Goal: Task Accomplishment & Management: Manage account settings

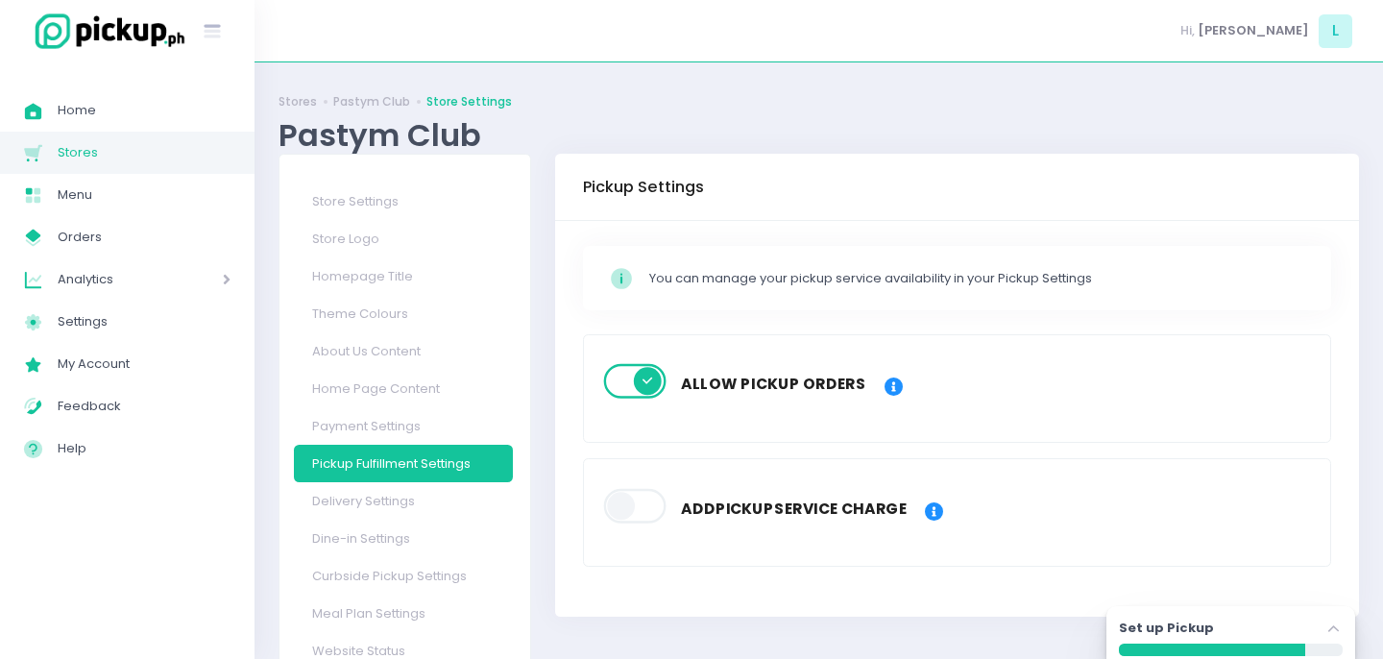
scroll to position [101, 0]
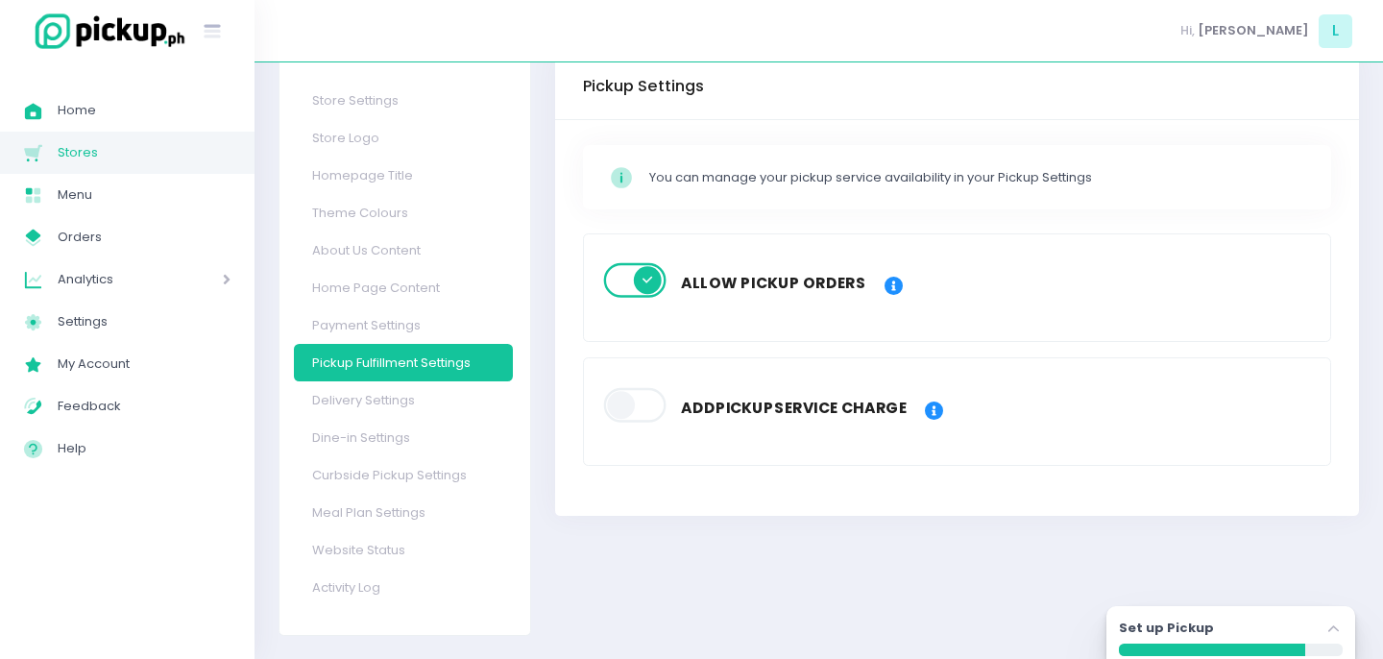
click at [1169, 25] on div "Hi, [PERSON_NAME]" at bounding box center [819, 31] width 1129 height 62
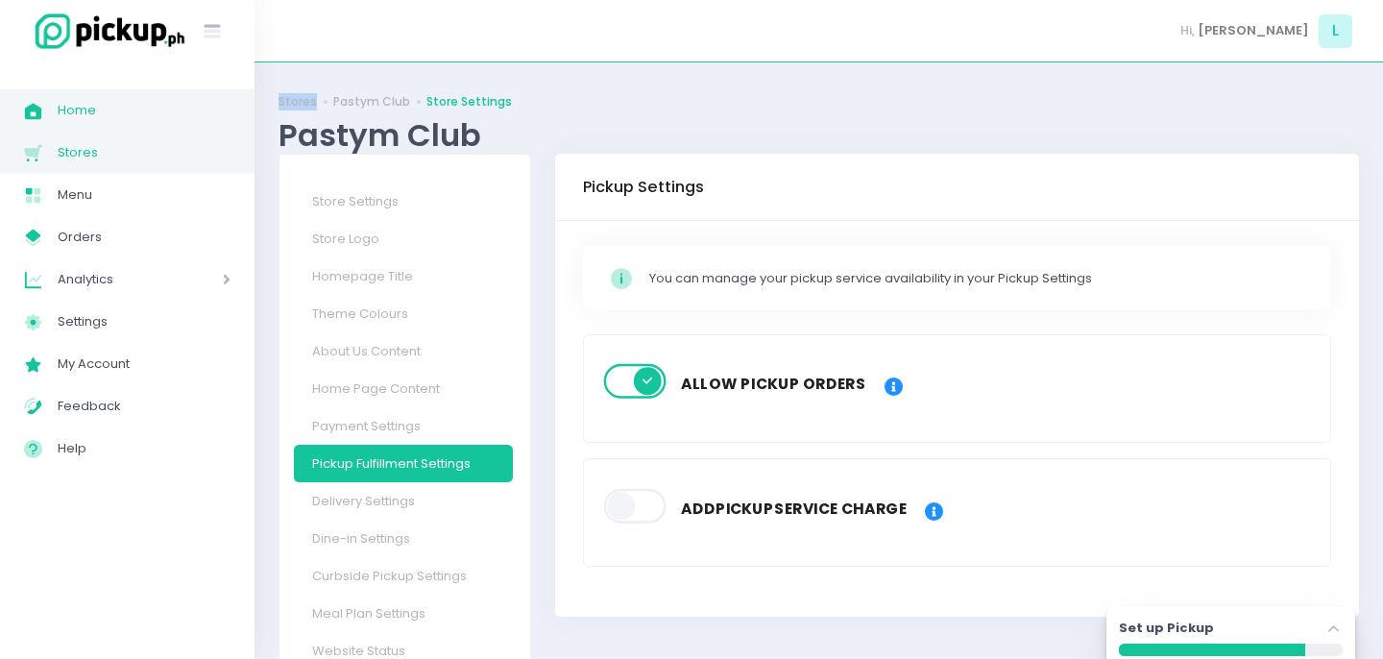
click at [87, 123] on link "Home Created with Sketch. Home" at bounding box center [127, 110] width 255 height 42
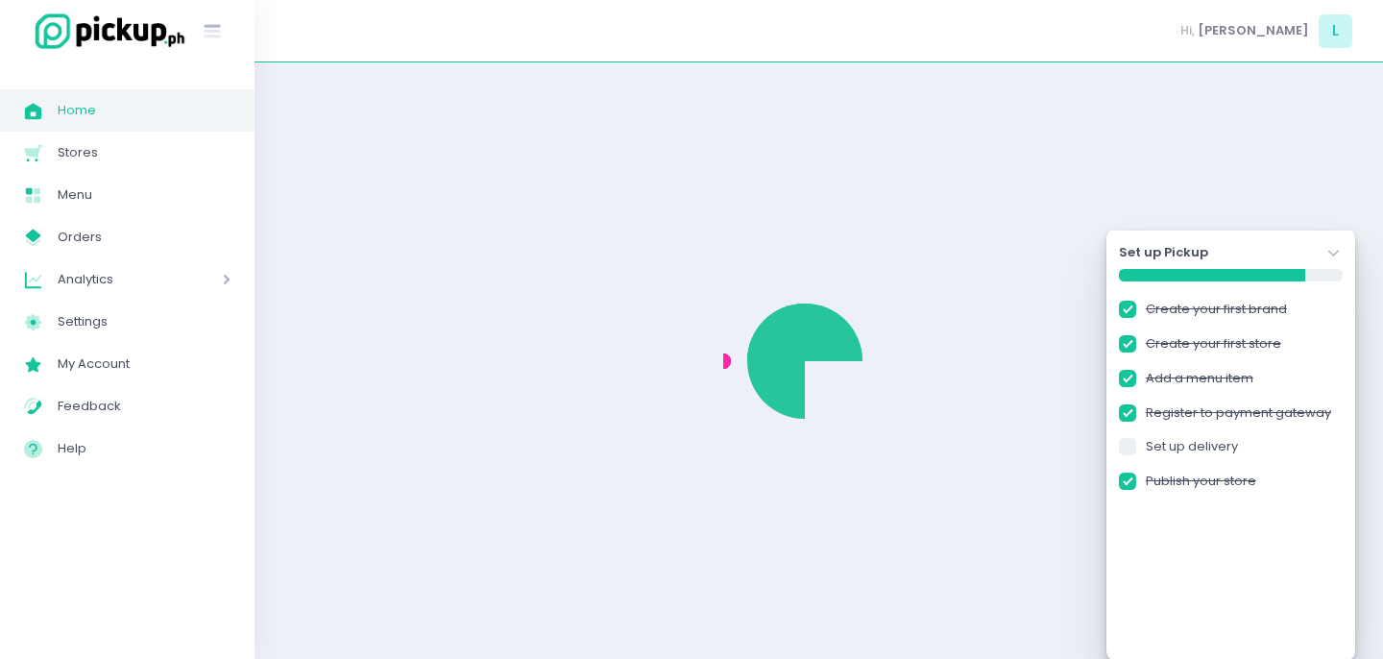
checkbox input "true"
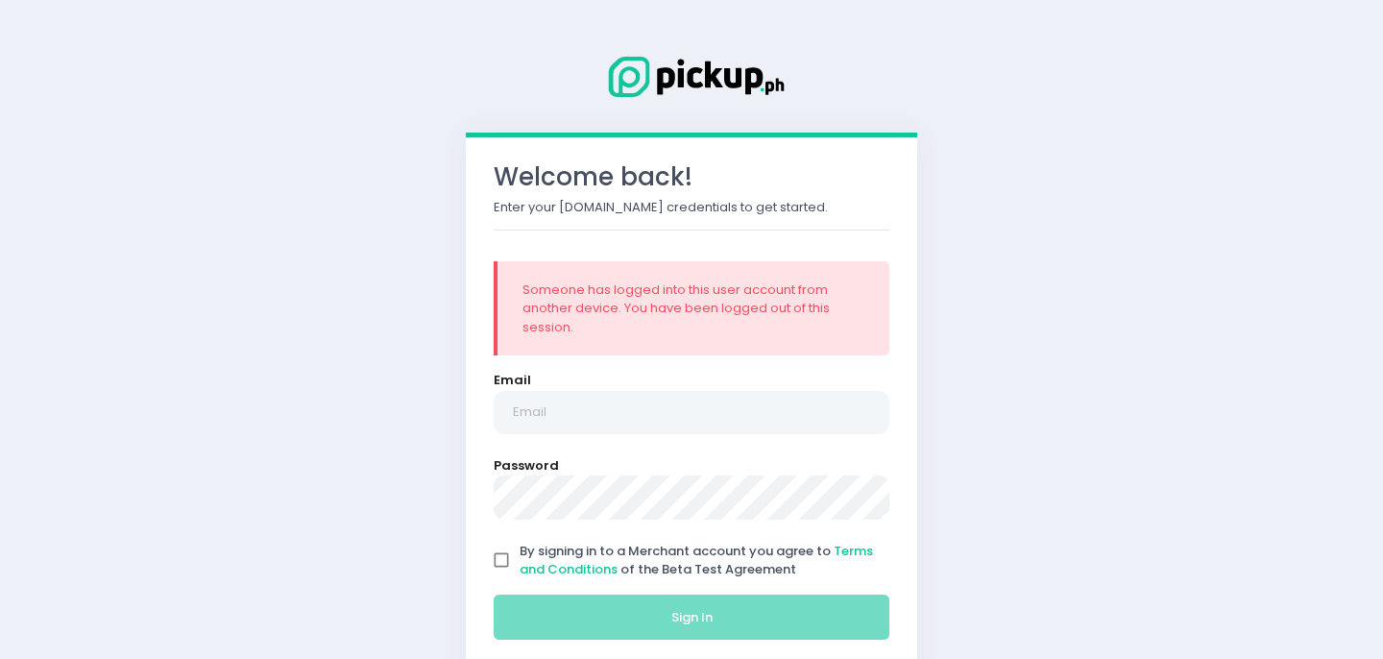
scroll to position [80, 0]
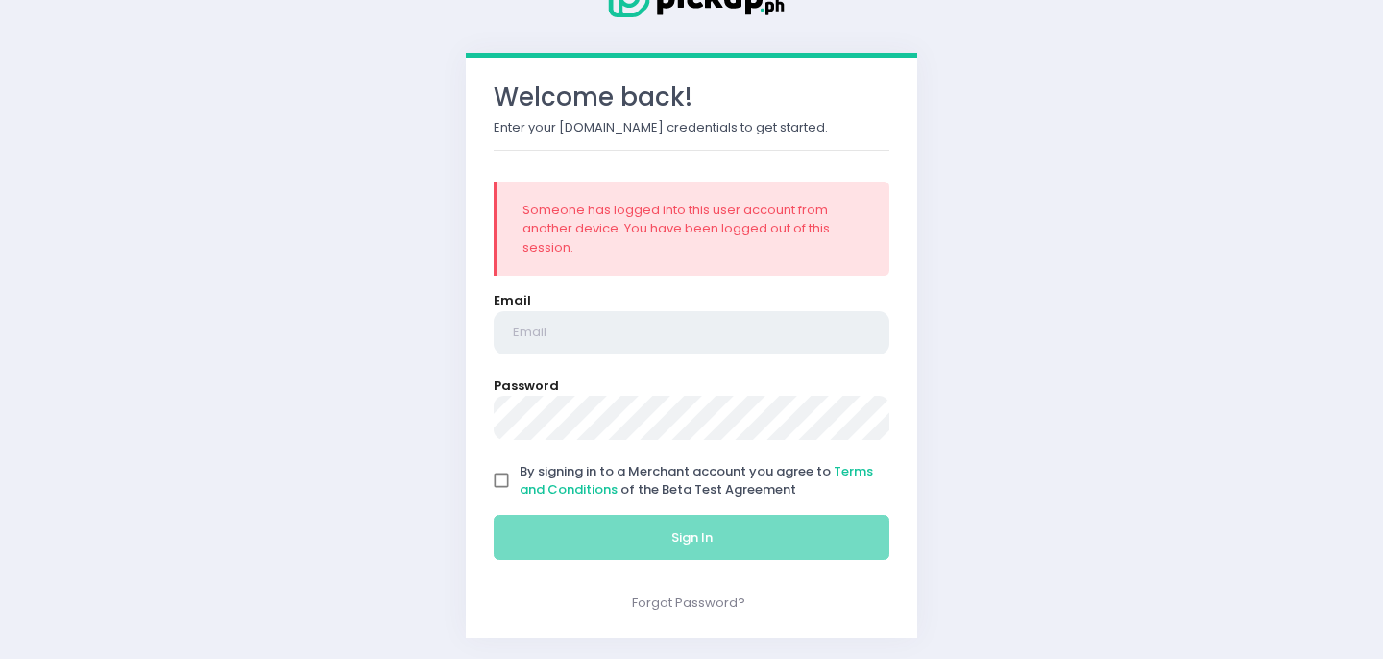
type input "[EMAIL_ADDRESS][DOMAIN_NAME]"
click at [509, 474] on input "By signing in to a Merchant account you agree to Terms and Conditions of the Be…" at bounding box center [501, 480] width 37 height 37
checkbox input "true"
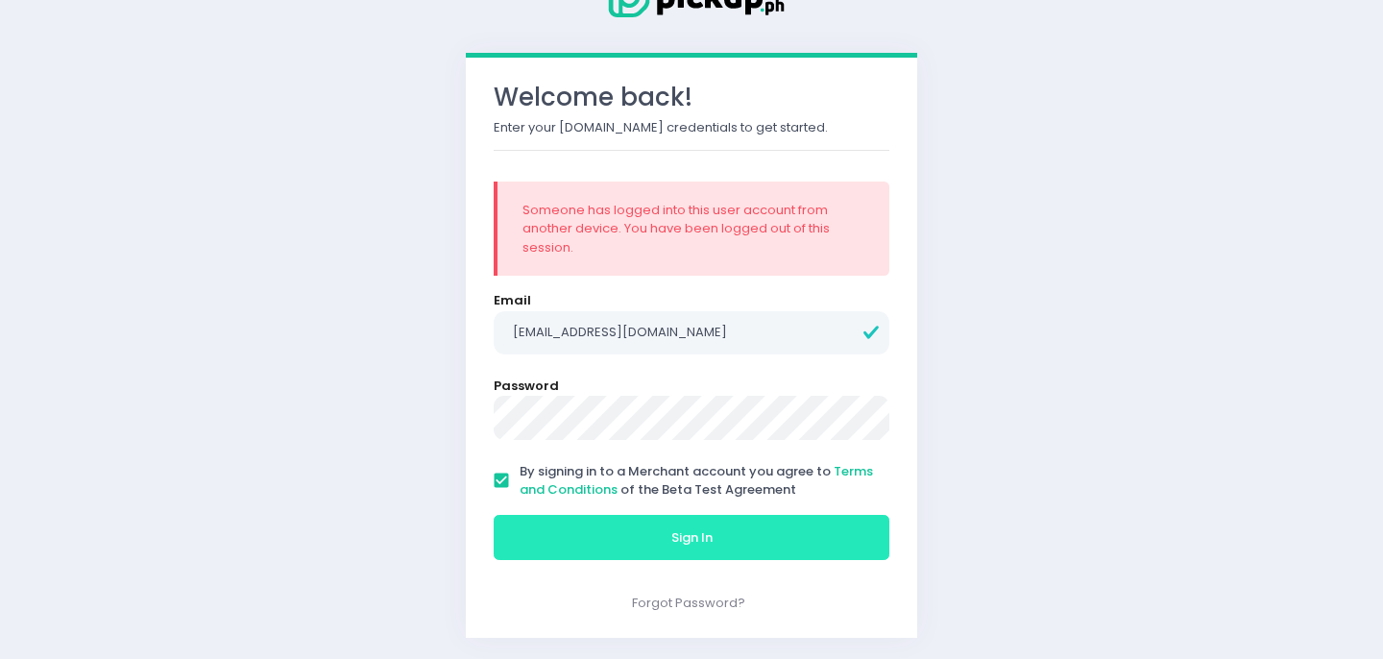
click at [613, 531] on button "Sign In" at bounding box center [692, 538] width 396 height 46
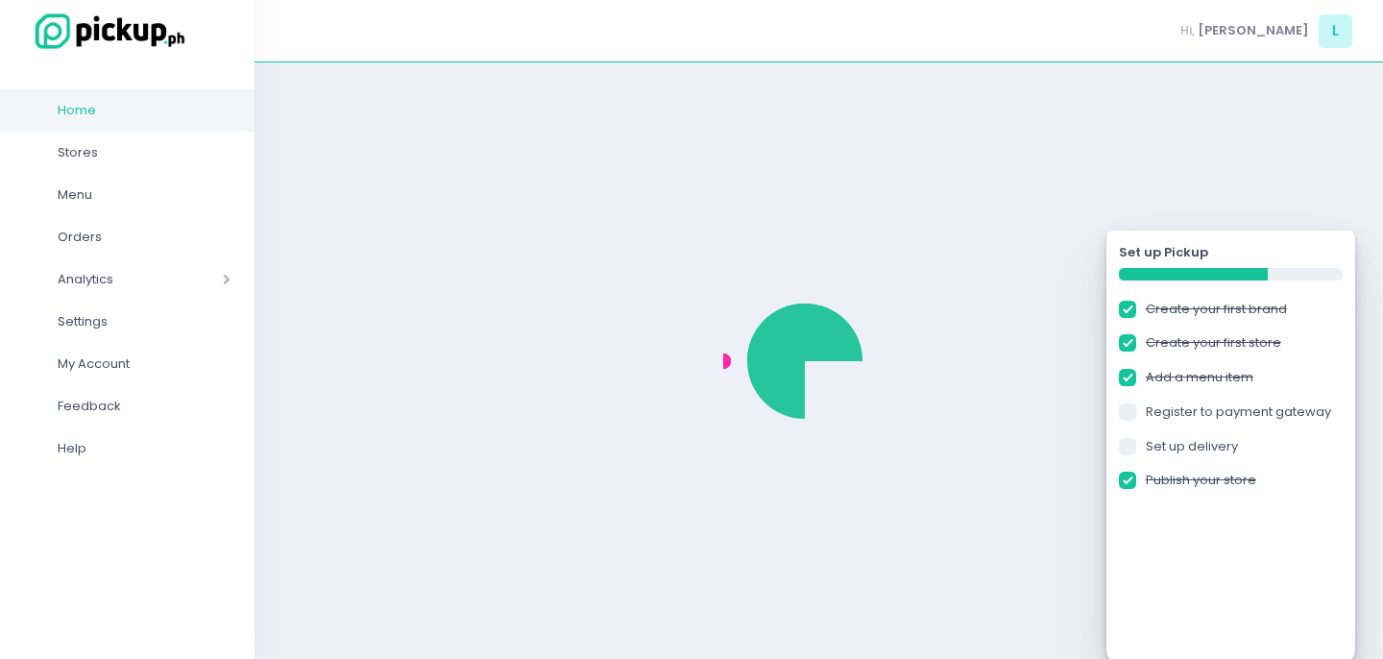
checkbox input "true"
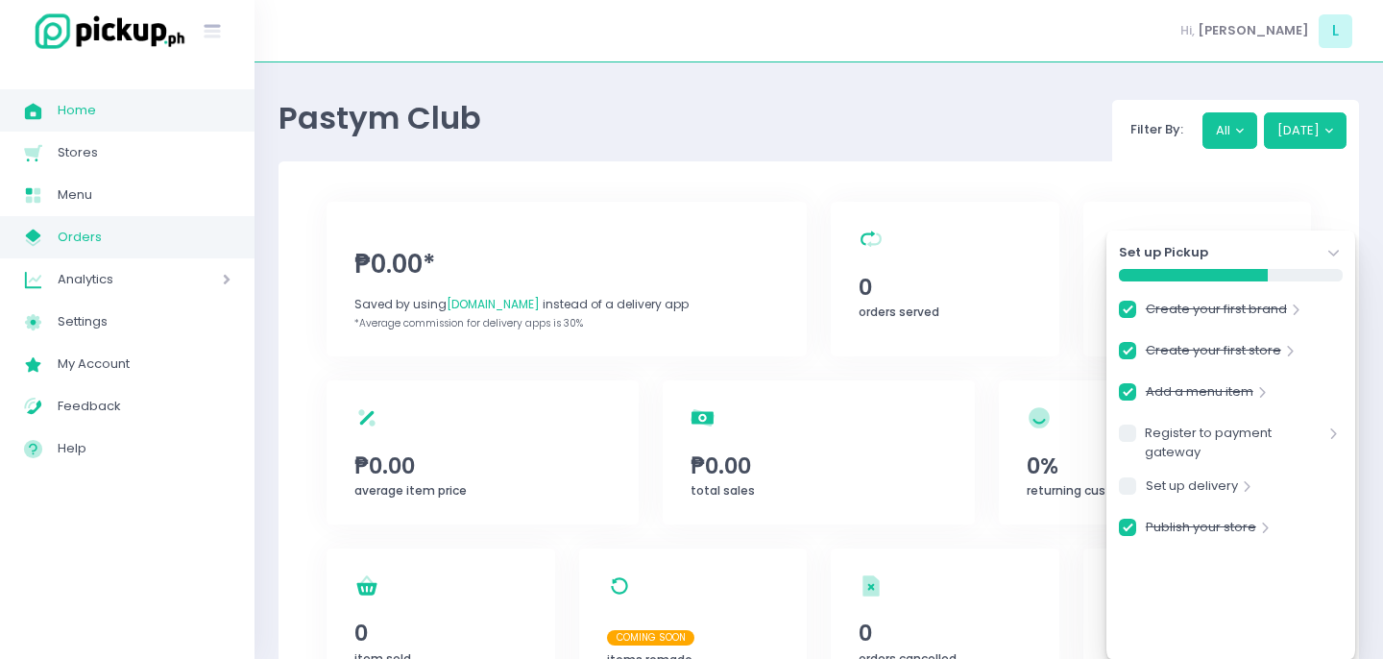
click at [82, 236] on span "Orders" at bounding box center [144, 237] width 173 height 25
checkbox input "true"
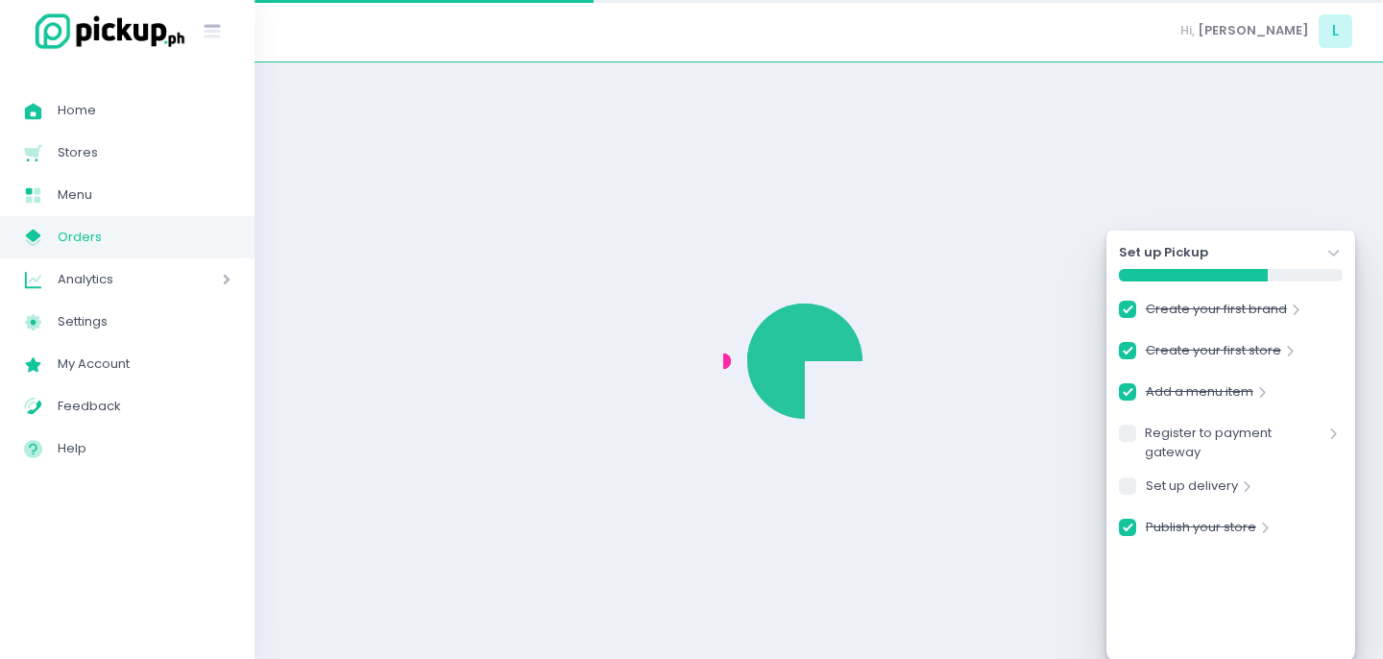
checkbox input "true"
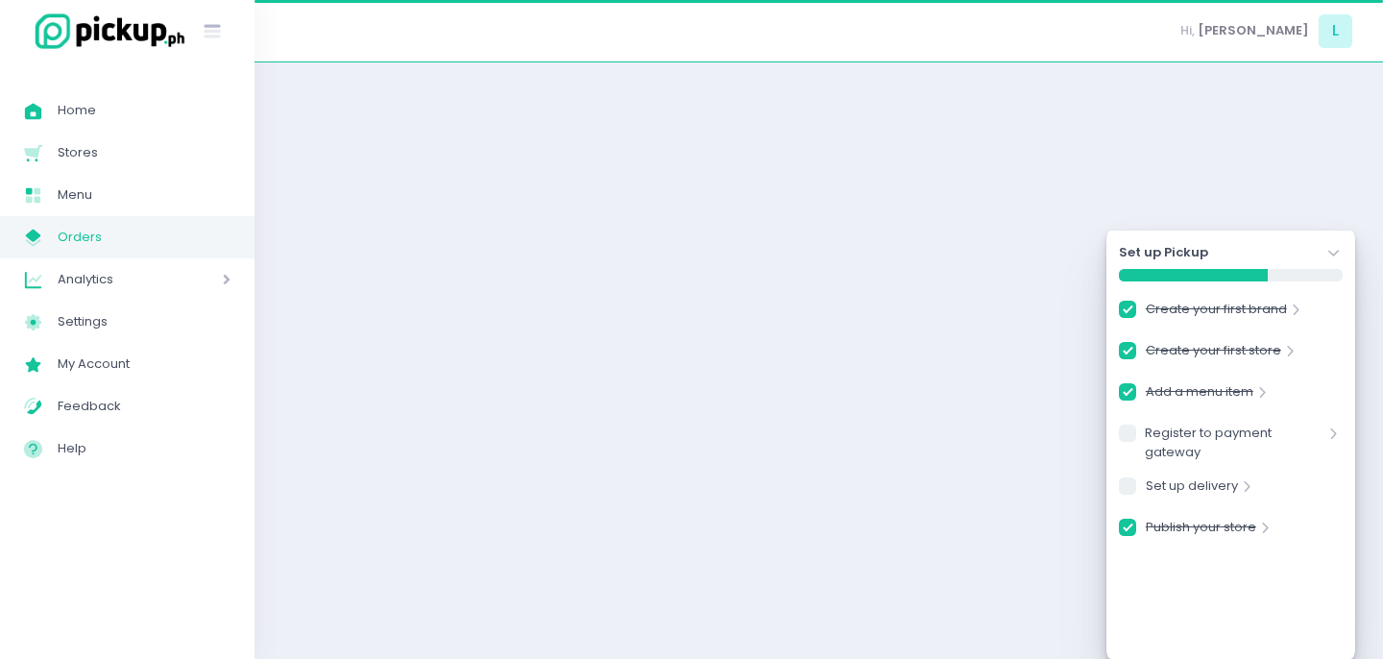
checkbox input "true"
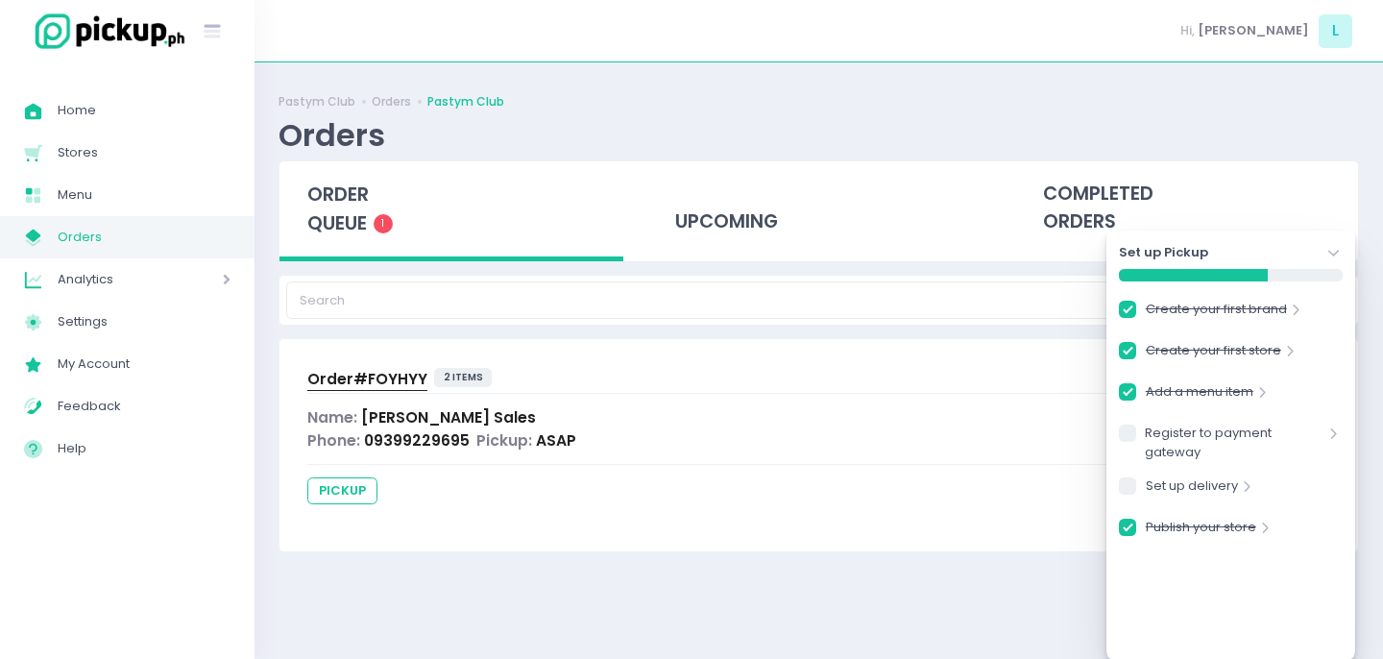
click at [1330, 252] on icon at bounding box center [1333, 253] width 11 height 7
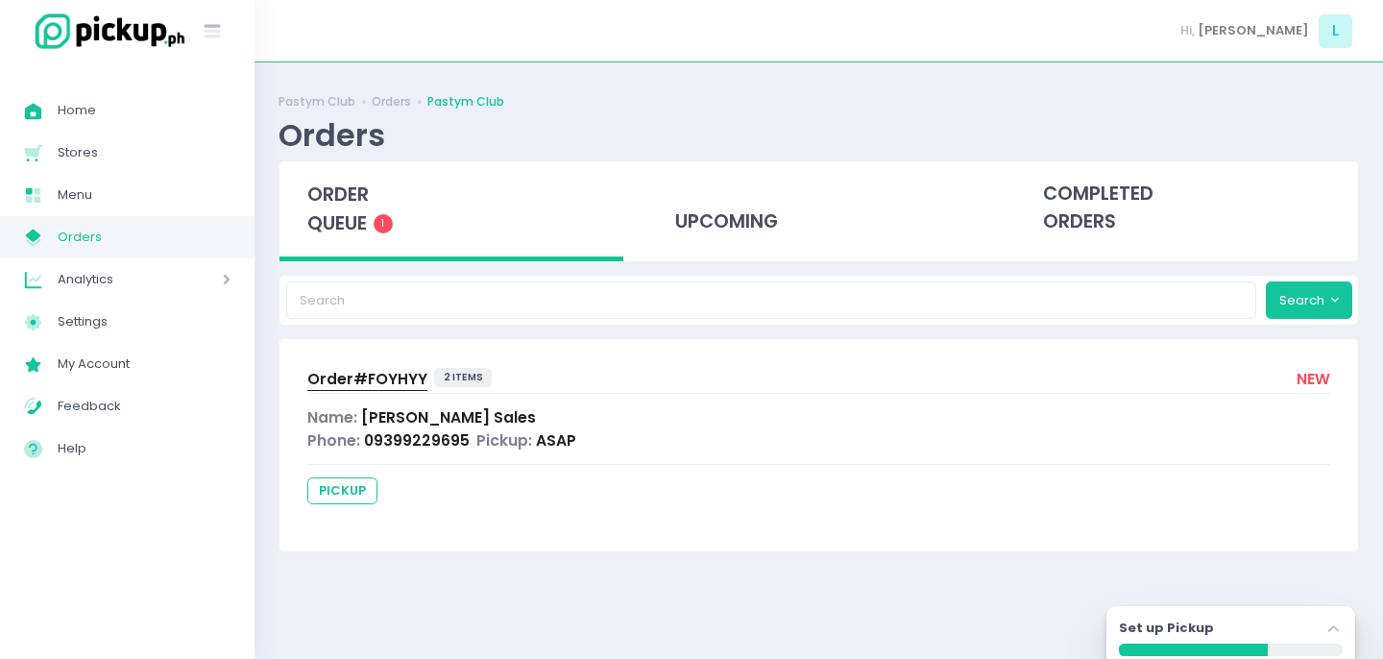
click at [359, 221] on span "order queue" at bounding box center [337, 209] width 61 height 55
click at [348, 487] on span "pickup" at bounding box center [342, 490] width 70 height 27
click at [425, 394] on div "Order# FOYHYY 2 items new Name: Lorenzo Sales Phone: 09399229695 Pickup: ASAP p…" at bounding box center [819, 444] width 1079 height 211
click at [378, 377] on span "Order# FOYHYY" at bounding box center [367, 379] width 120 height 20
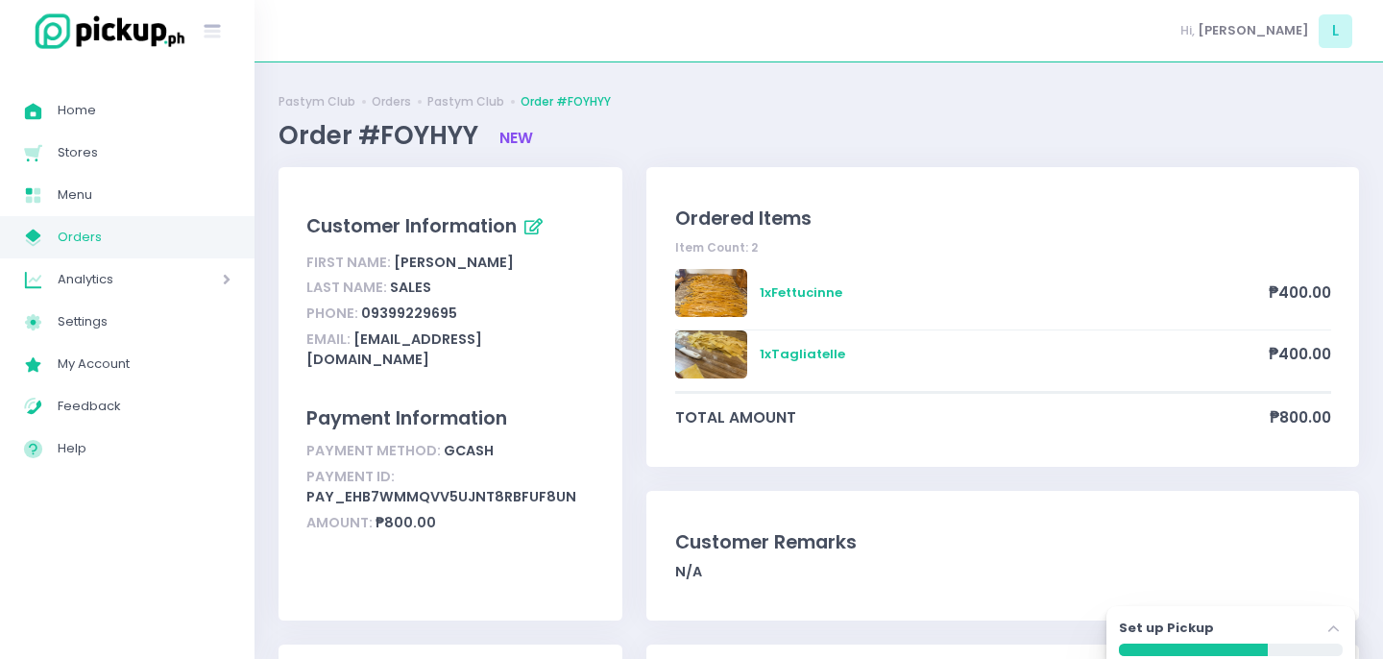
click at [815, 364] on div "1 x Tagliatelle ₱400.00" at bounding box center [1003, 360] width 656 height 61
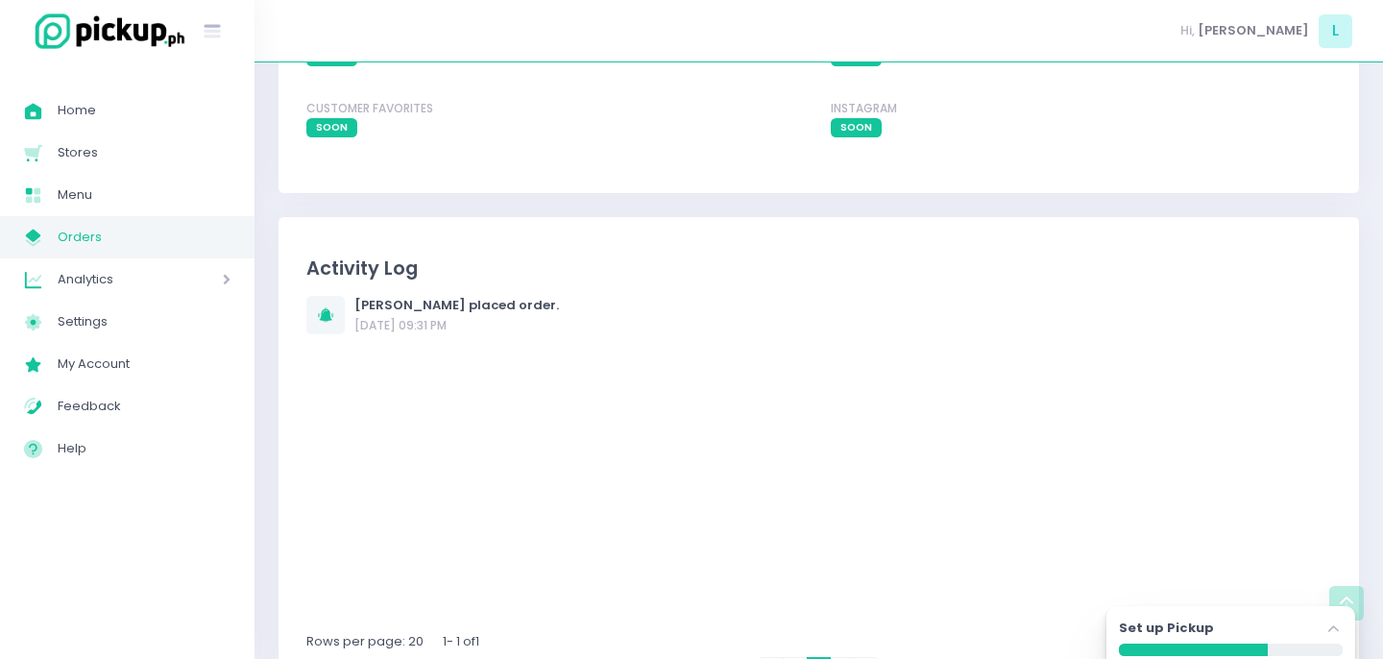
scroll to position [1392, 0]
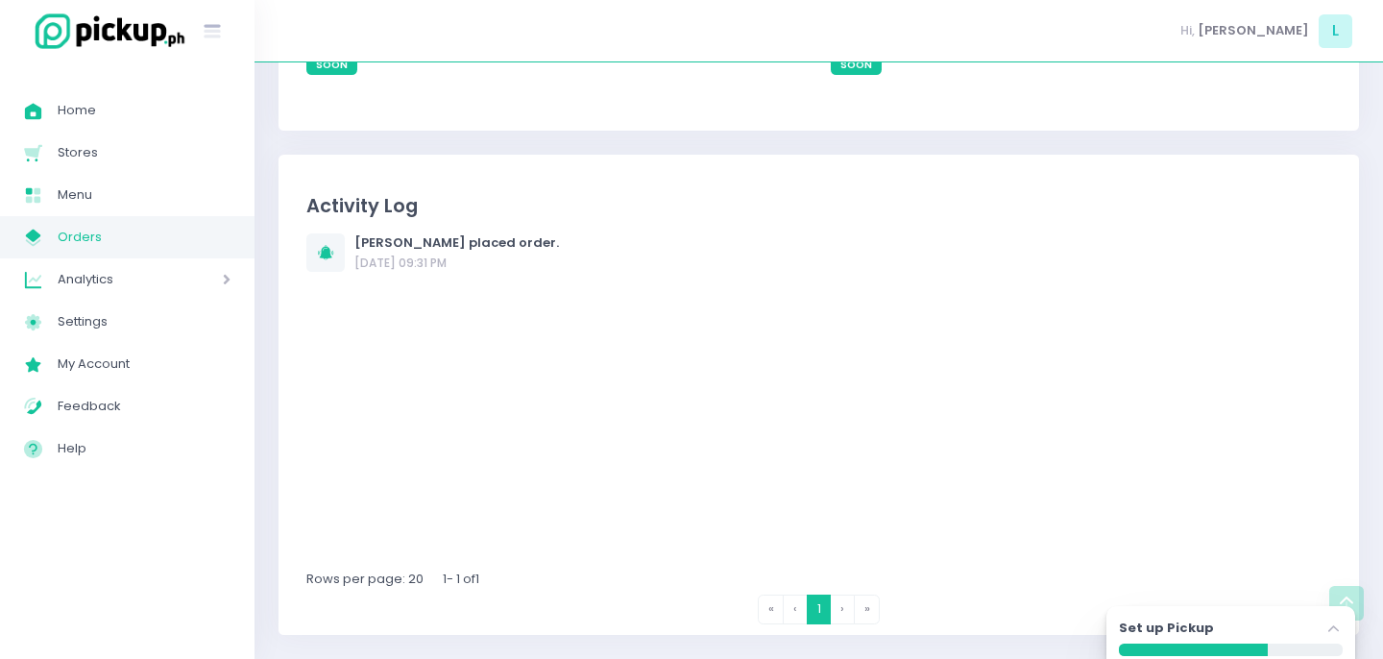
click at [1264, 632] on div "Set up Pickup Stockholm-icons / Navigation / Angle-up Created with Sketch." at bounding box center [1231, 631] width 224 height 25
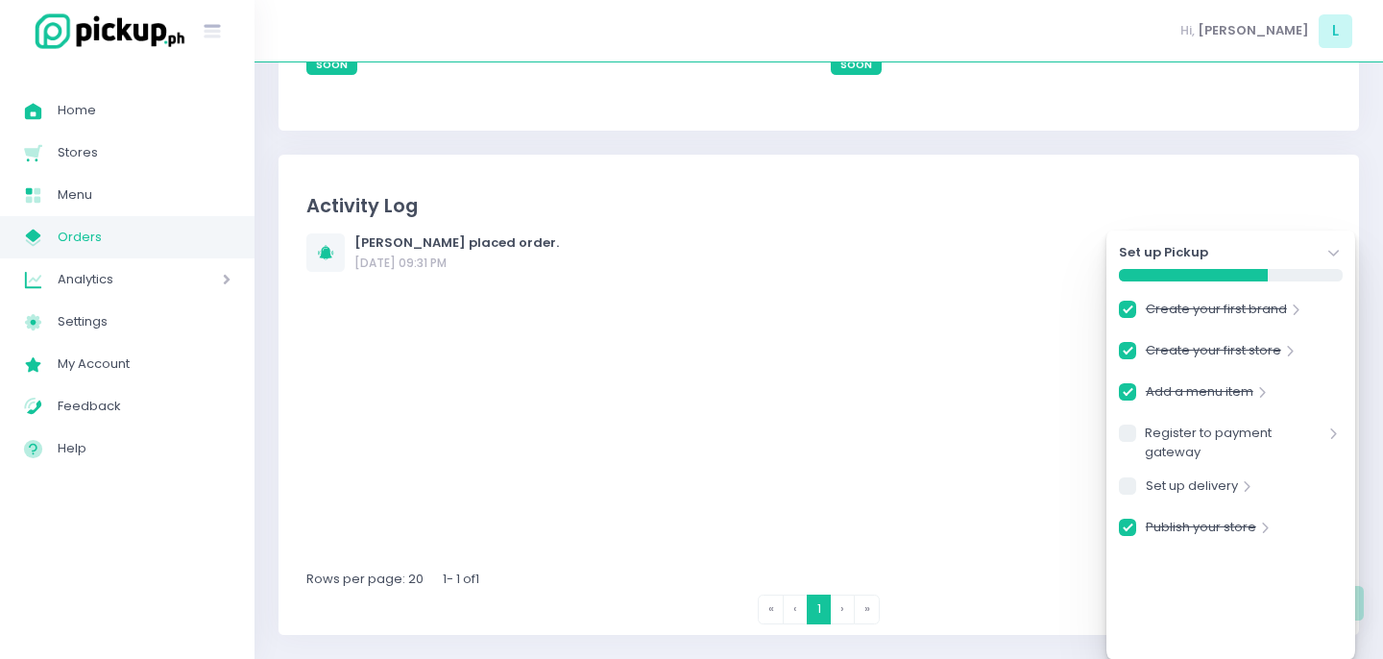
click at [845, 359] on div "Lorenzo Sales placed order. 08/10/2025 09:31 PM" at bounding box center [818, 401] width 1025 height 336
checkbox input "true"
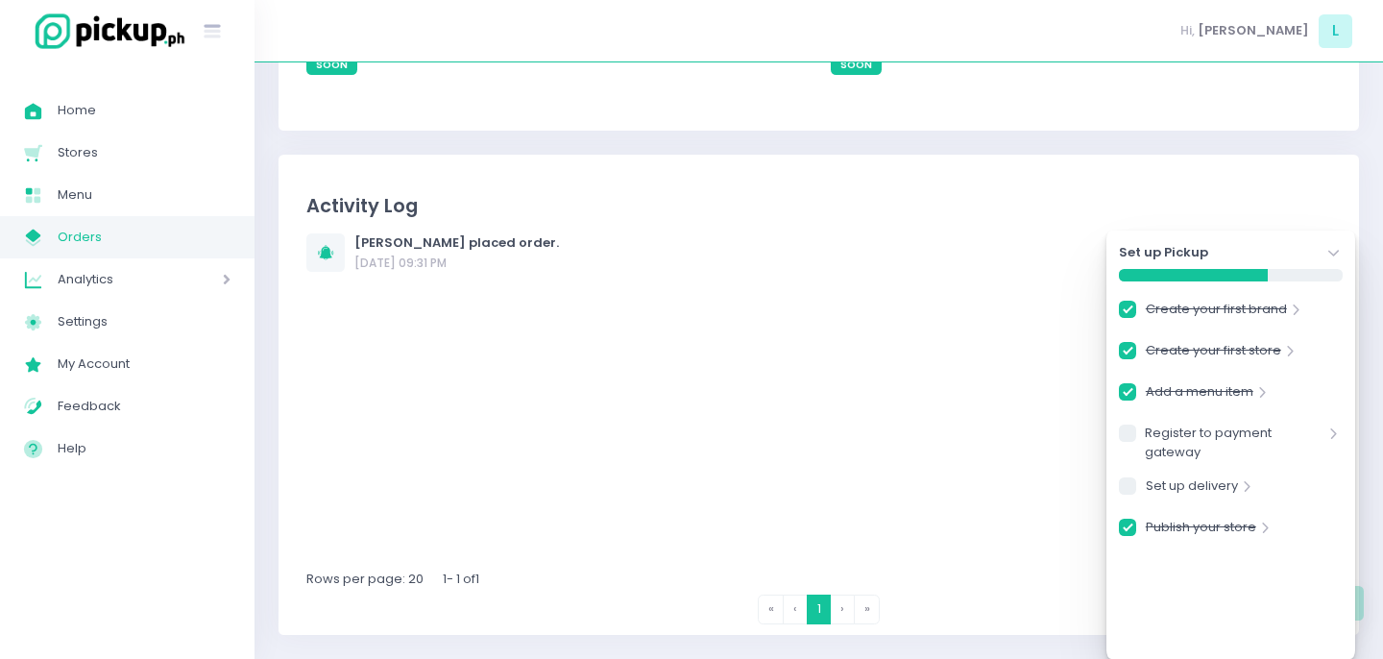
checkbox input "true"
